Goal: Go to known website: Go to known website

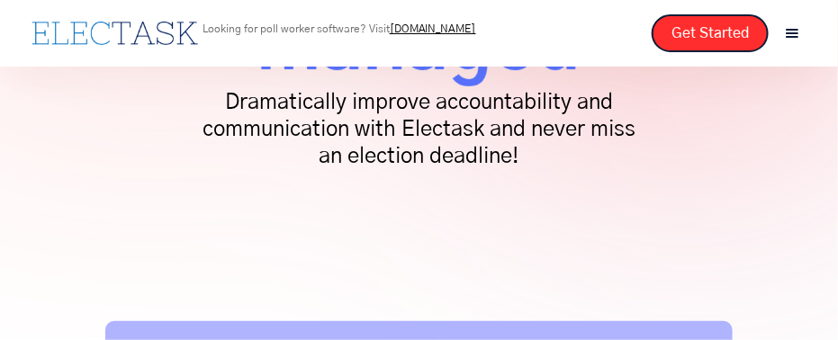
scroll to position [180, 0]
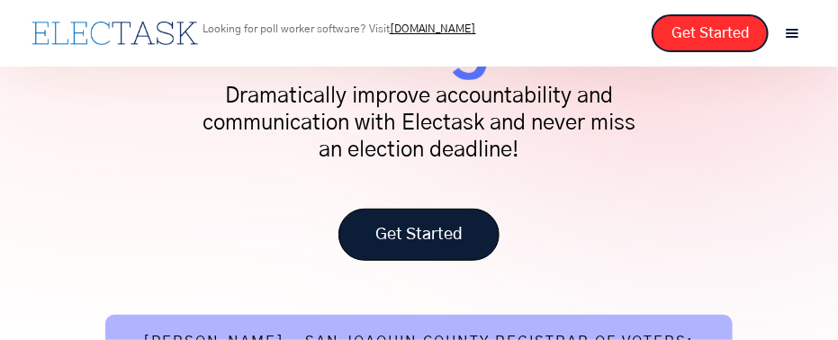
click at [444, 238] on link "Get Started" at bounding box center [418, 235] width 161 height 53
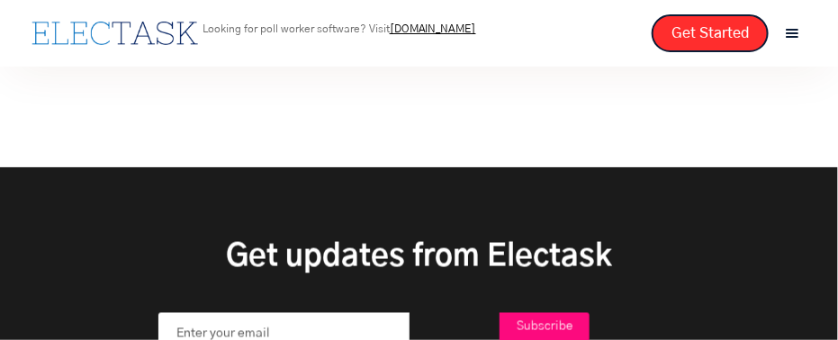
scroll to position [629, 0]
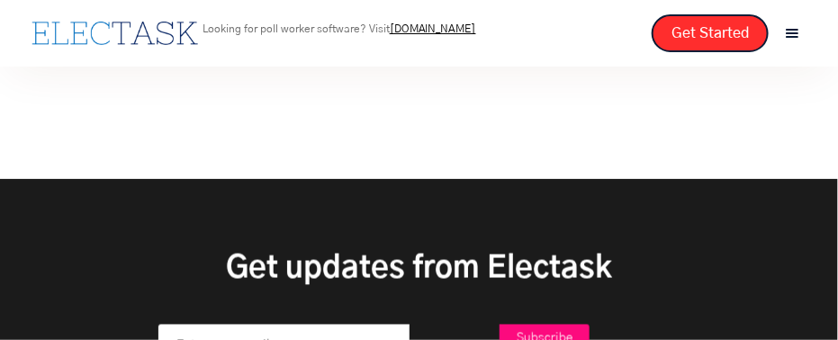
click at [784, 30] on div "menu" at bounding box center [792, 33] width 20 height 20
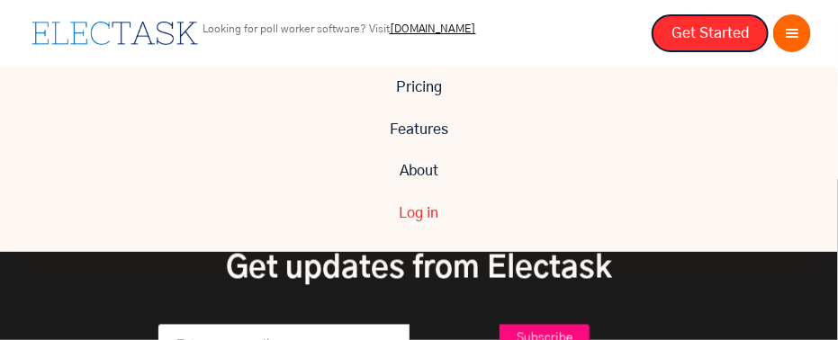
click at [464, 209] on link "Log in" at bounding box center [419, 213] width 838 height 41
